Goal: Navigation & Orientation: Find specific page/section

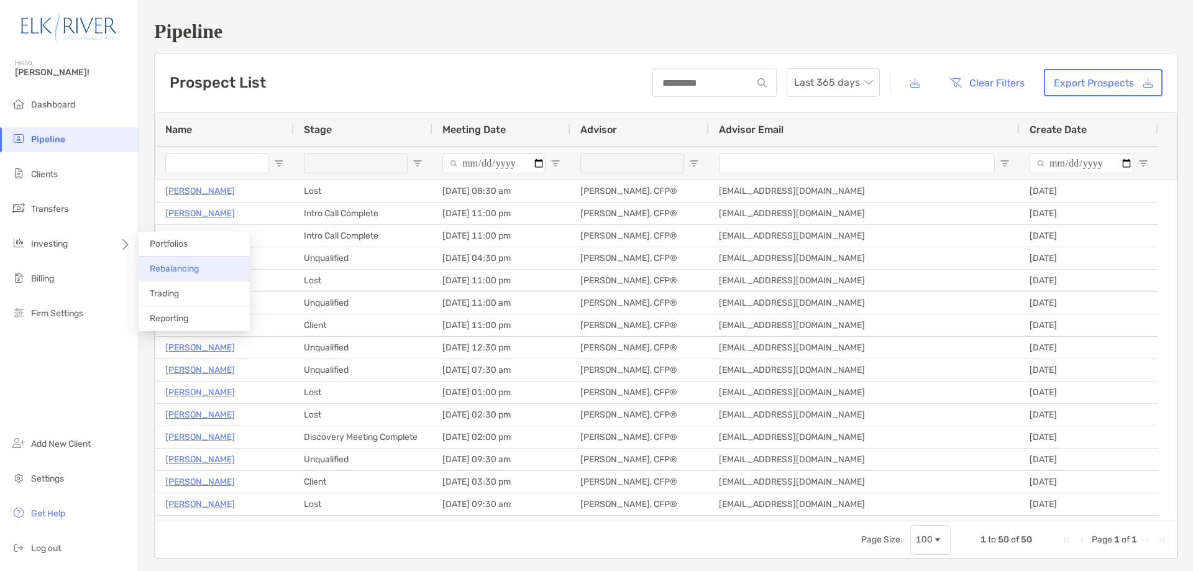
click at [180, 273] on span "Rebalancing" at bounding box center [174, 268] width 49 height 11
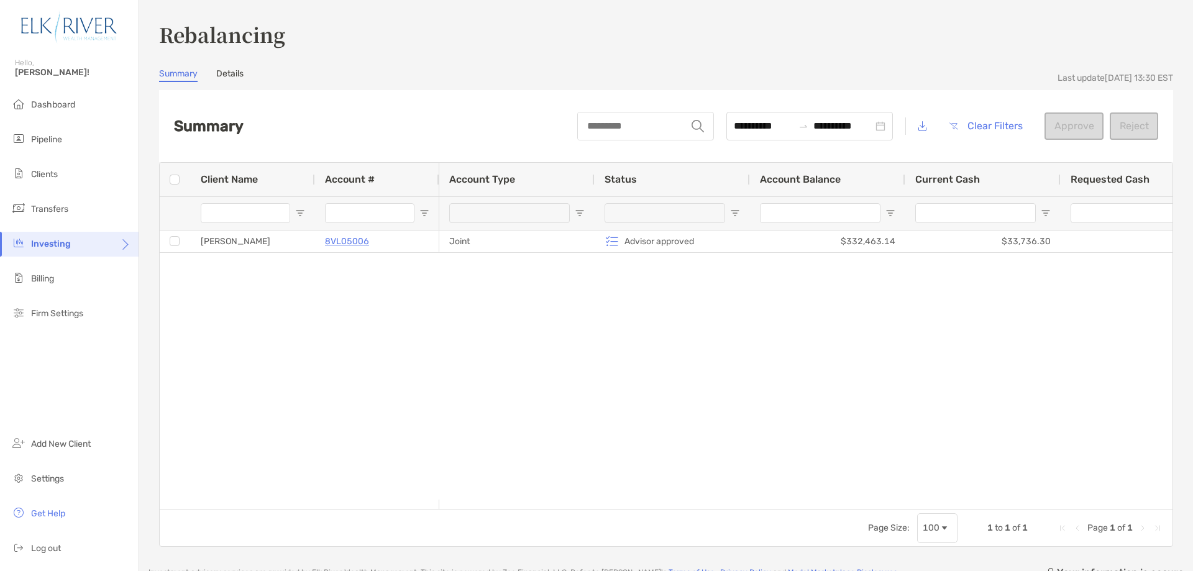
click at [212, 285] on div "[PERSON_NAME] 8VL05006 Joint Advisor approved $332,463.14 $33,736.30 $0.00 $29,…" at bounding box center [666, 364] width 1013 height 269
click at [172, 295] on span "Trading" at bounding box center [164, 293] width 29 height 11
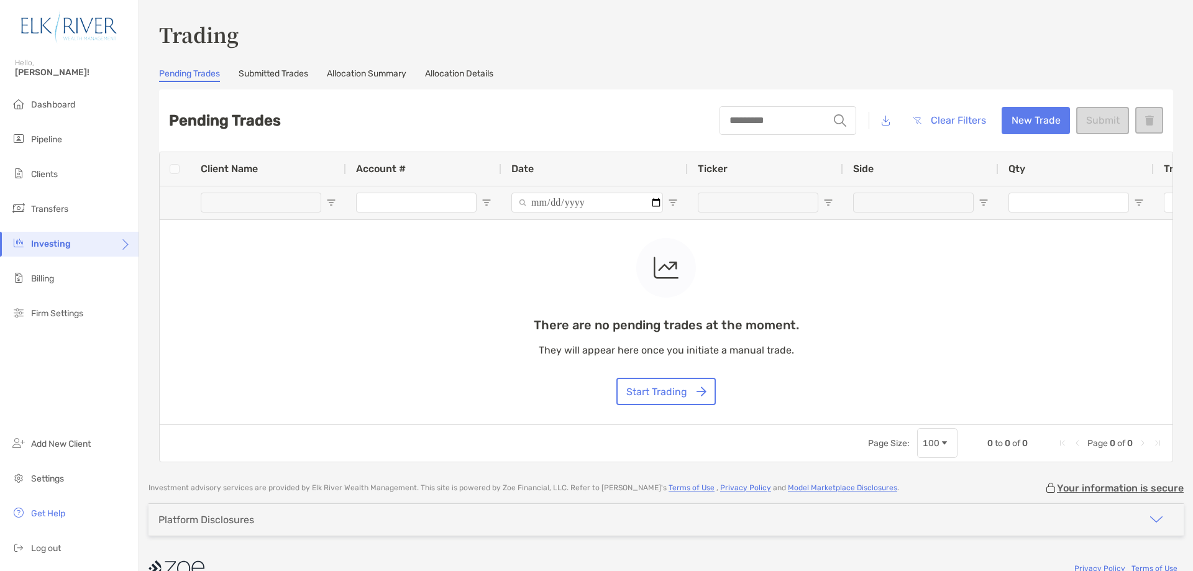
click at [279, 74] on link "Submitted Trades" at bounding box center [274, 75] width 70 height 14
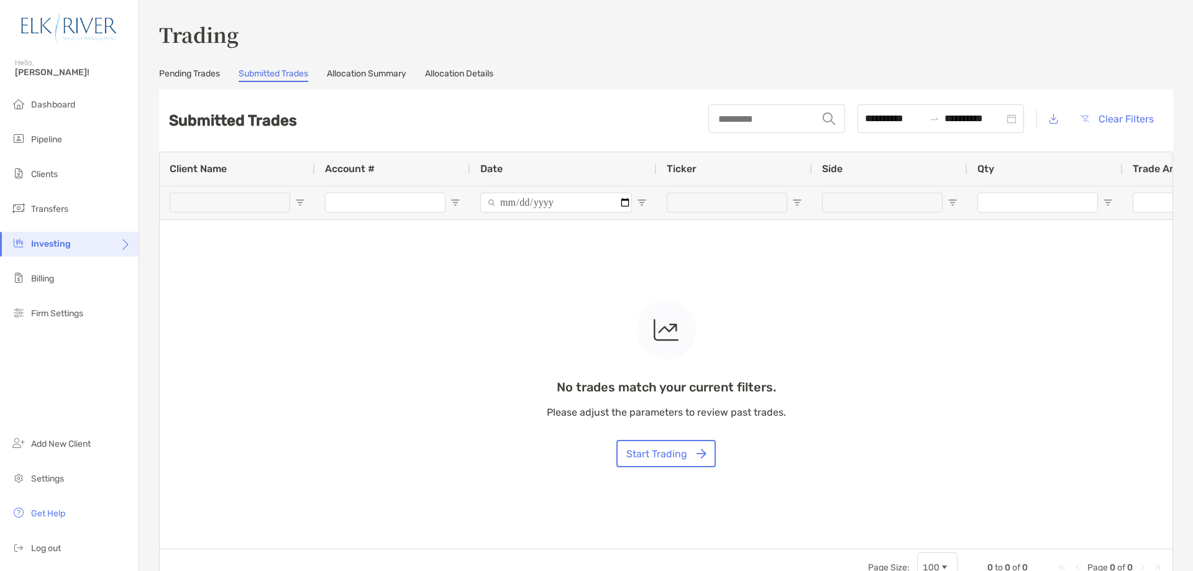
click at [386, 74] on link "Allocation Summary" at bounding box center [367, 75] width 80 height 14
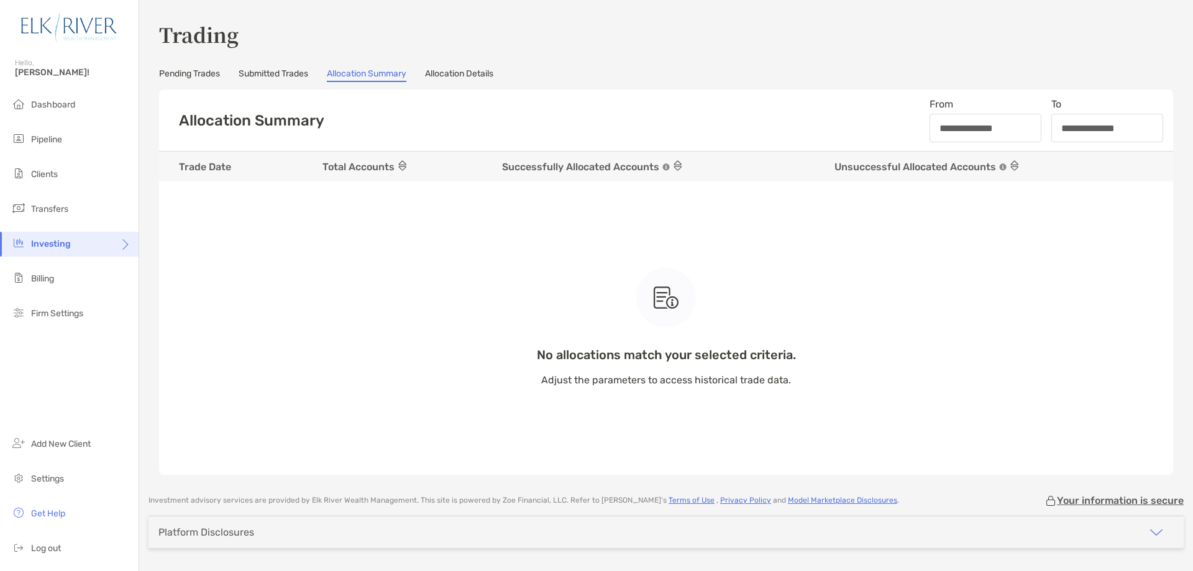
click at [471, 73] on link "Allocation Details" at bounding box center [459, 75] width 68 height 14
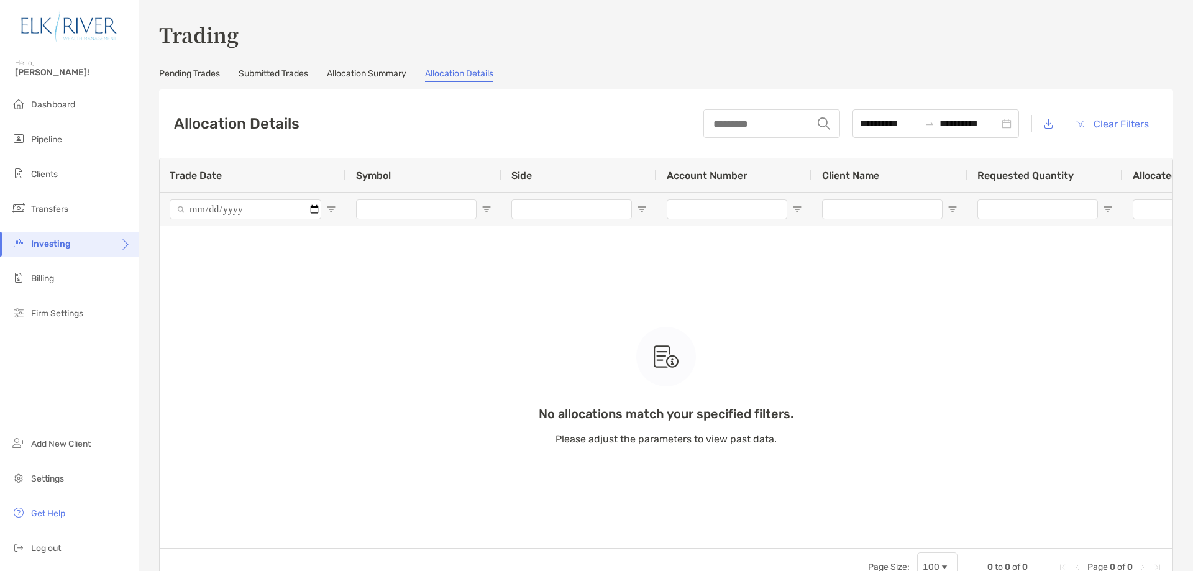
click at [209, 71] on link "Pending Trades" at bounding box center [189, 75] width 61 height 14
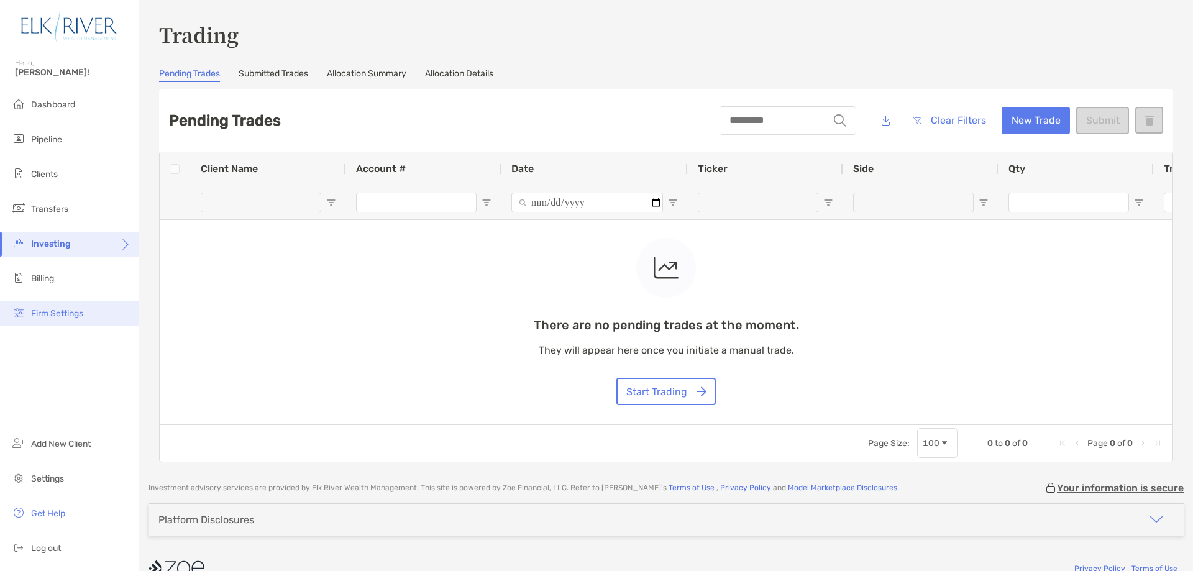
click at [75, 317] on span "Firm Settings" at bounding box center [57, 313] width 52 height 11
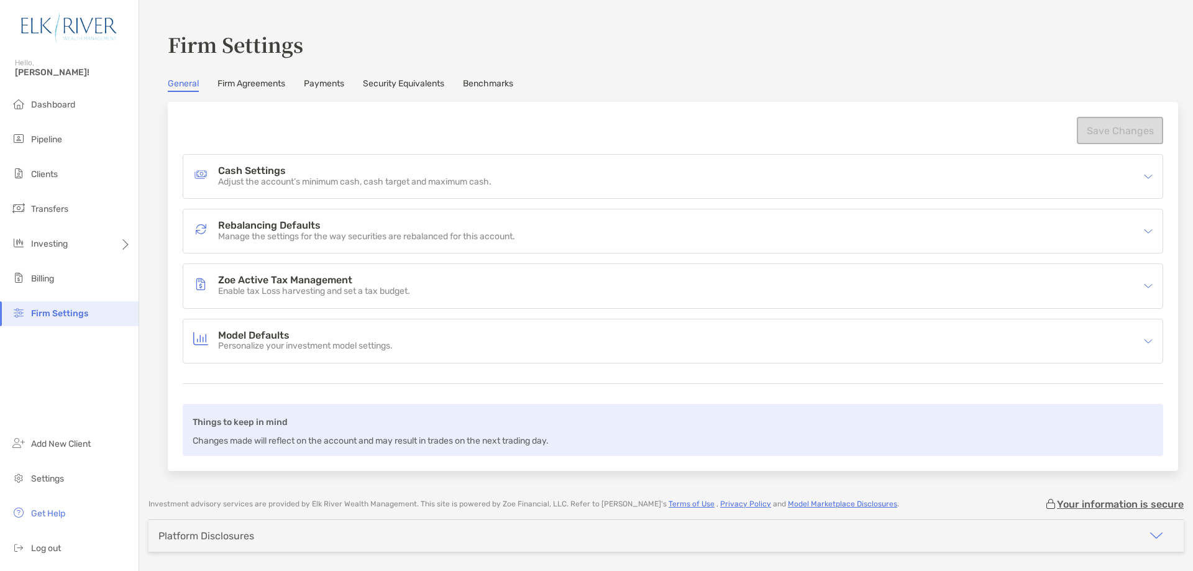
click at [235, 84] on link "Firm Agreements" at bounding box center [251, 85] width 68 height 14
